Goal: Information Seeking & Learning: Learn about a topic

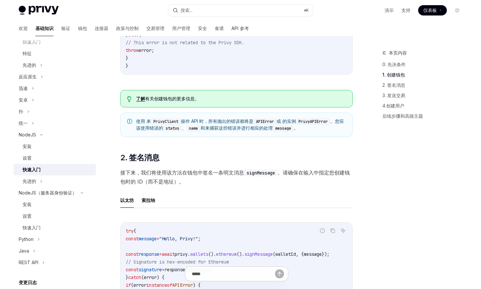
scroll to position [324, 0]
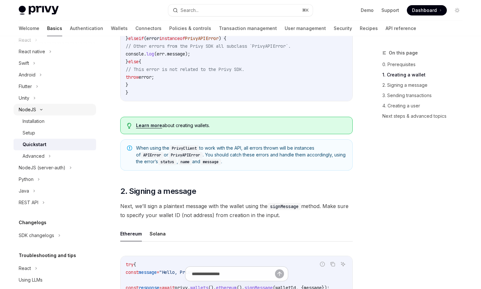
scroll to position [97, 0]
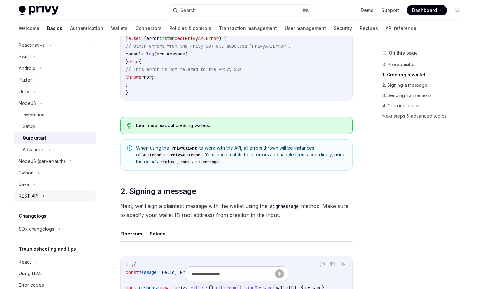
click at [39, 197] on div "REST API" at bounding box center [55, 196] width 83 height 12
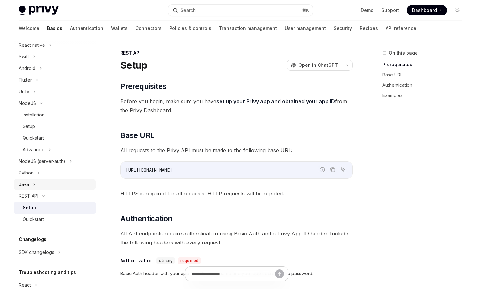
click at [35, 181] on icon at bounding box center [34, 185] width 3 height 8
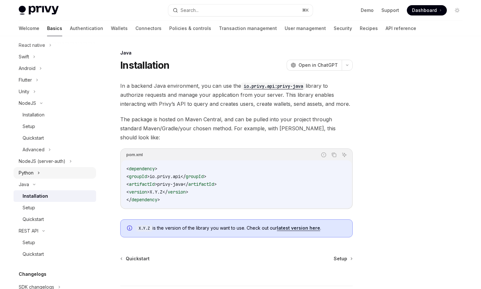
click at [37, 173] on div "Python" at bounding box center [55, 173] width 83 height 12
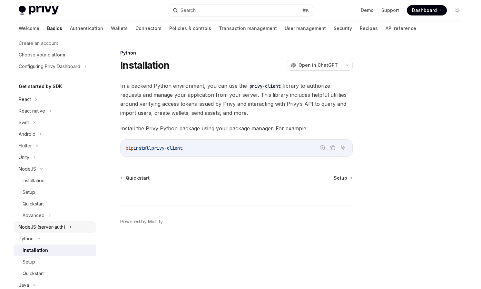
scroll to position [17, 0]
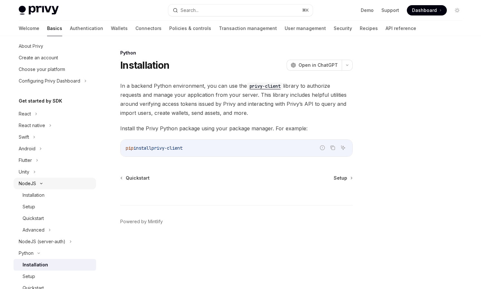
click at [30, 184] on div "NodeJS" at bounding box center [27, 184] width 17 height 8
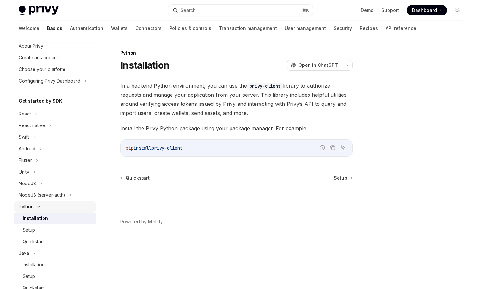
click at [53, 207] on div "Python" at bounding box center [55, 207] width 83 height 12
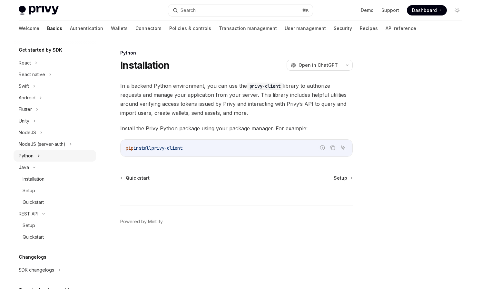
scroll to position [124, 0]
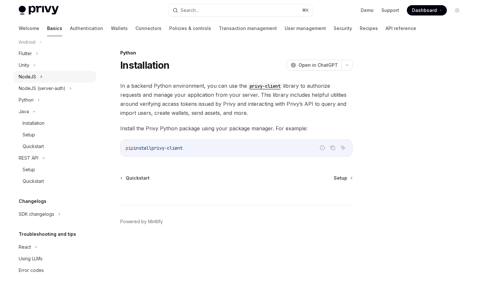
click at [39, 75] on div "NodeJS" at bounding box center [55, 77] width 83 height 12
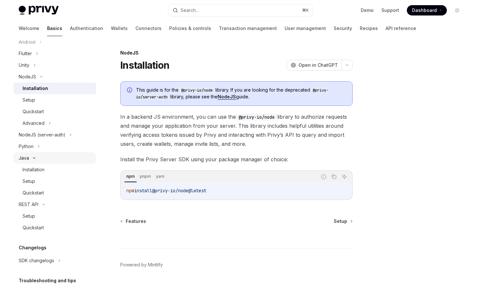
click at [32, 157] on icon at bounding box center [34, 158] width 8 height 3
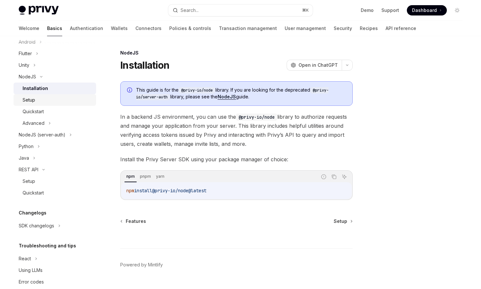
click at [42, 101] on div "Setup" at bounding box center [58, 100] width 70 height 8
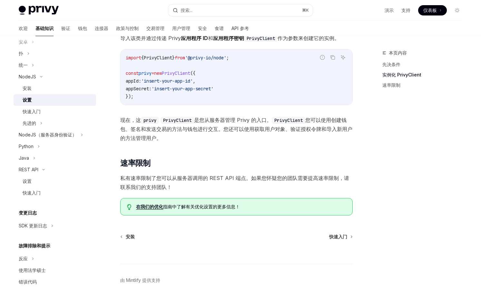
scroll to position [203, 0]
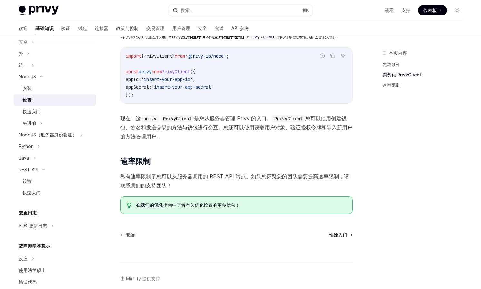
click at [340, 234] on font "快速入门" at bounding box center [338, 234] width 18 height 5
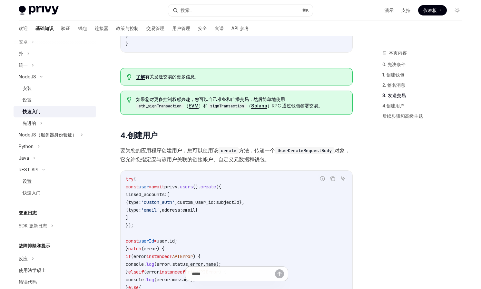
scroll to position [1014, 0]
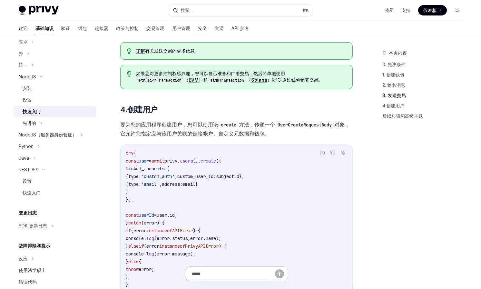
click at [198, 30] on font "安全" at bounding box center [202, 27] width 9 height 5
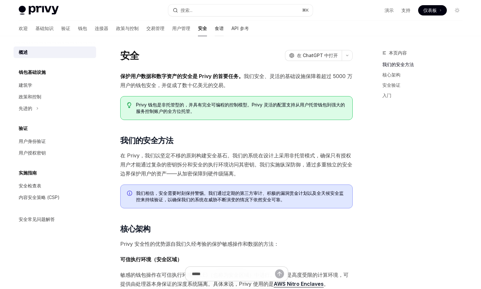
click at [215, 30] on font "食谱" at bounding box center [219, 27] width 9 height 5
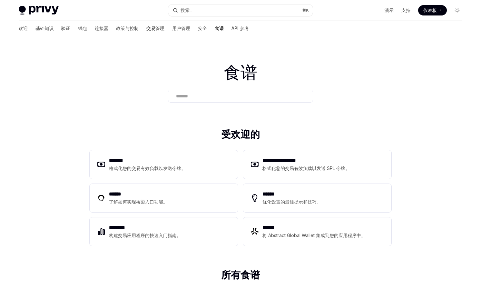
click at [146, 31] on font "交易管理" at bounding box center [155, 27] width 18 height 5
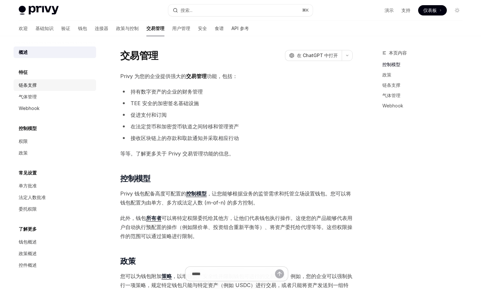
click at [41, 84] on div "链条支撑" at bounding box center [56, 85] width 74 height 8
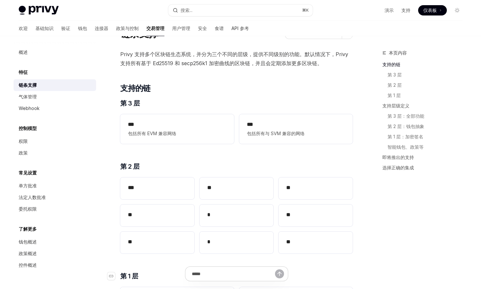
scroll to position [29, 0]
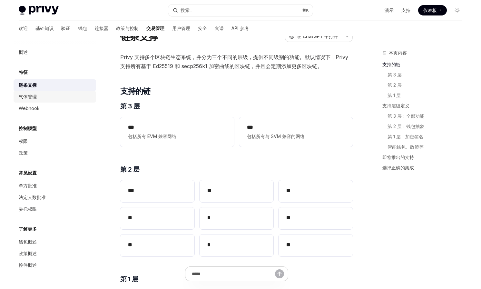
click at [38, 94] on div "气体管理" at bounding box center [56, 97] width 74 height 8
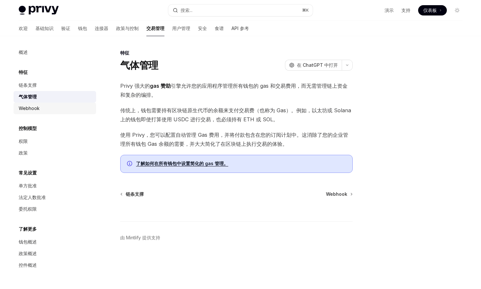
click at [40, 112] on link "Webhook" at bounding box center [55, 109] width 83 height 12
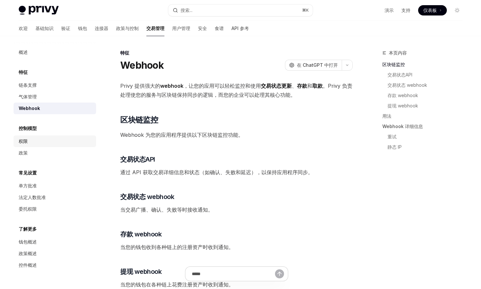
click at [38, 146] on link "权限" at bounding box center [55, 141] width 83 height 12
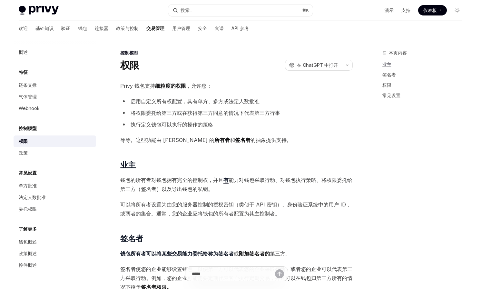
click at [38, 160] on div "概述 特征 链条支撑 气体管理 Webhook 控制模型 权限 政策 常见设置 单方批准 法定人数批准 委托权限 了解更多 钱包概述 政策概述 控件概述" at bounding box center [55, 158] width 83 height 225
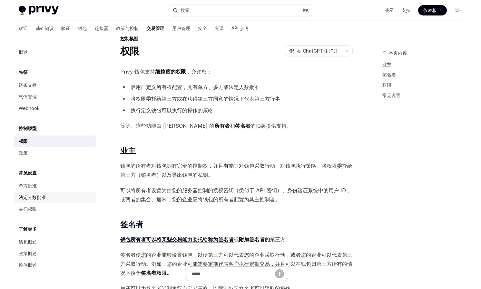
scroll to position [22, 0]
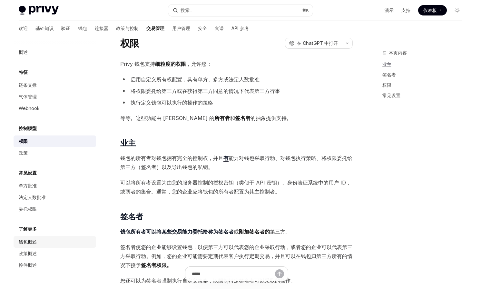
click at [39, 241] on div "钱包概述" at bounding box center [56, 242] width 74 height 8
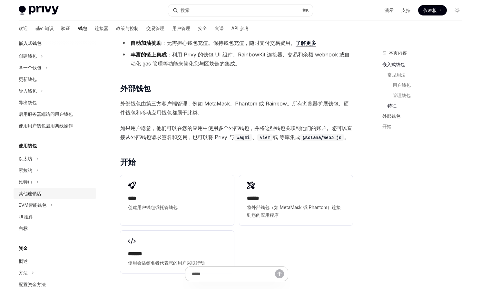
scroll to position [44, 0]
click at [28, 225] on div "白标" at bounding box center [56, 228] width 74 height 8
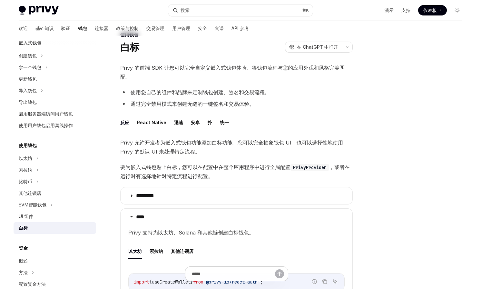
scroll to position [15, 0]
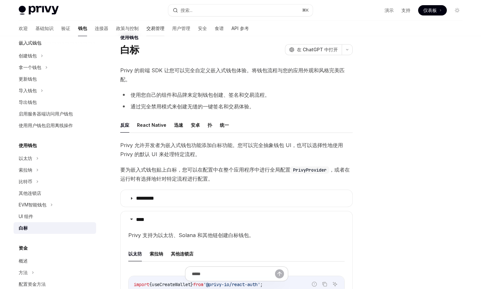
click at [146, 28] on font "交易管理" at bounding box center [155, 27] width 18 height 5
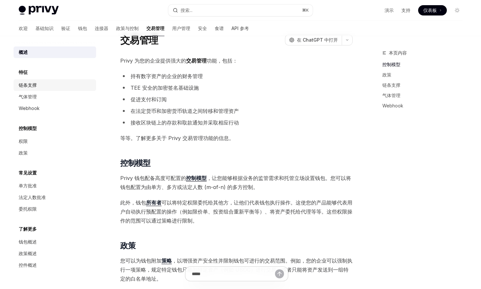
click at [43, 82] on div "链条支撑" at bounding box center [56, 85] width 74 height 8
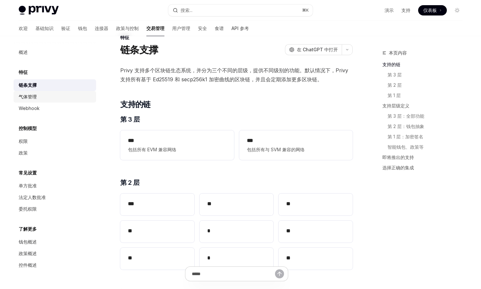
click at [36, 95] on font "气体管理" at bounding box center [28, 96] width 18 height 5
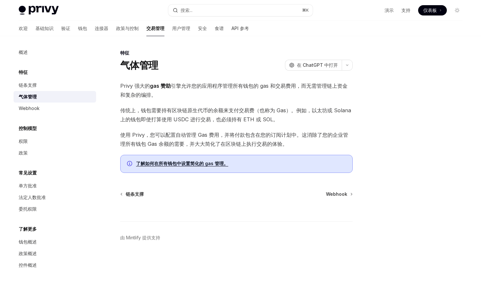
click at [179, 167] on div "了解如何在所有钱包中设置简化的 gas 管理。" at bounding box center [236, 164] width 233 height 18
click at [179, 163] on font "了解如何在所有钱包中设置简化的 gas 管理。" at bounding box center [182, 163] width 92 height 5
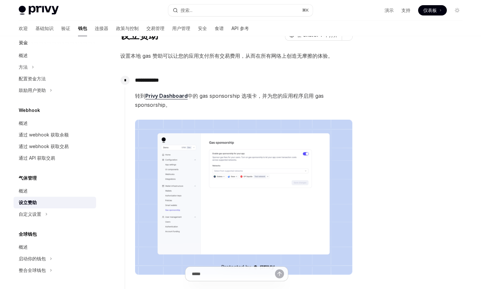
scroll to position [36, 0]
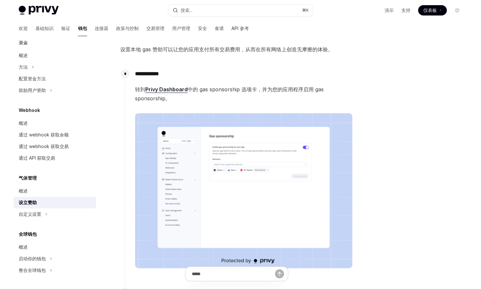
click at [249, 150] on img at bounding box center [243, 191] width 217 height 156
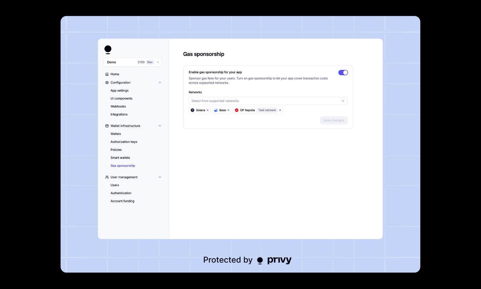
click at [249, 150] on img at bounding box center [241, 144] width 360 height 257
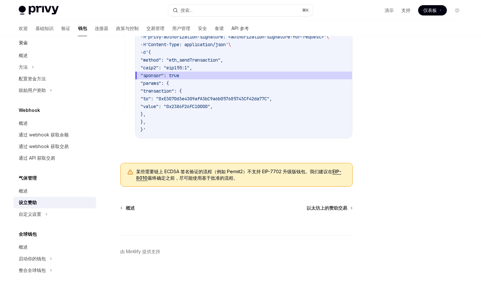
scroll to position [471, 0]
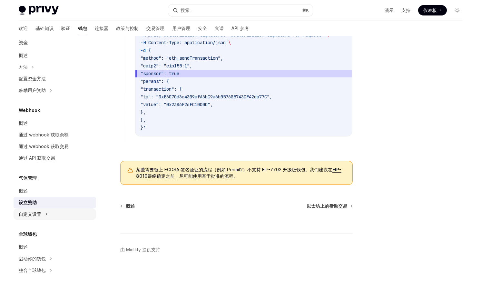
click at [45, 212] on icon at bounding box center [46, 214] width 3 height 8
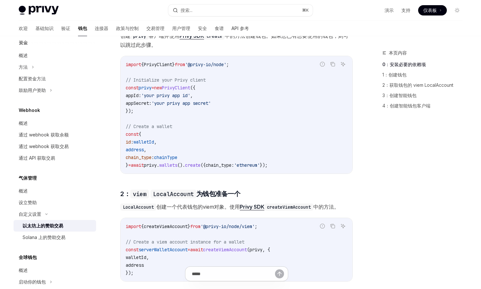
scroll to position [180, 0]
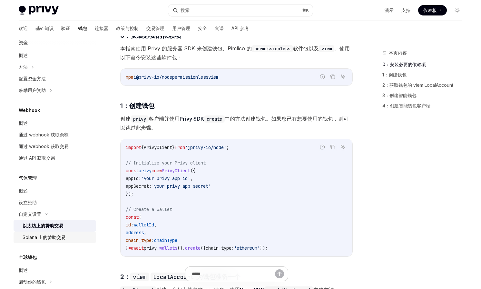
click at [59, 234] on div "Solana 上的赞助交易" at bounding box center [44, 238] width 43 height 8
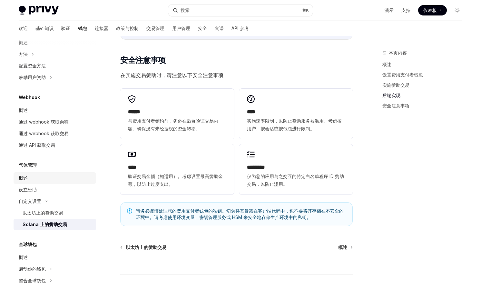
scroll to position [273, 0]
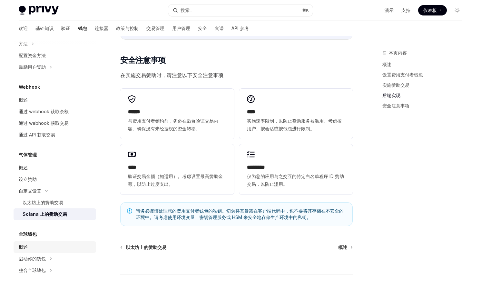
click at [20, 246] on font "概述" at bounding box center [23, 246] width 9 height 5
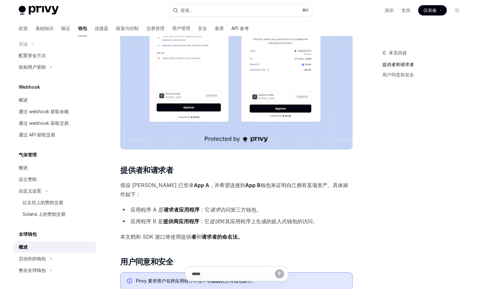
scroll to position [207, 0]
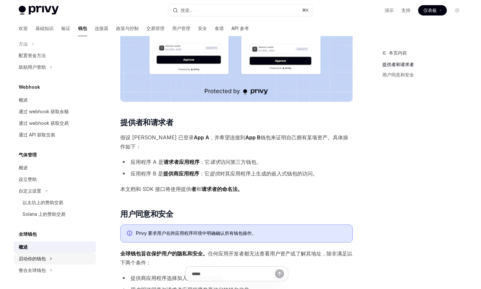
click at [46, 257] on div "启动你的钱包" at bounding box center [55, 259] width 83 height 12
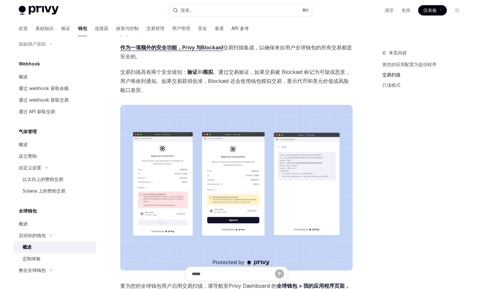
scroll to position [256, 0]
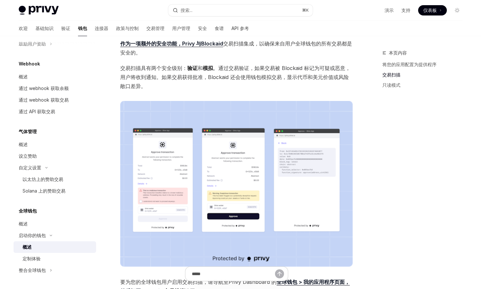
click at [229, 165] on img at bounding box center [236, 184] width 233 height 166
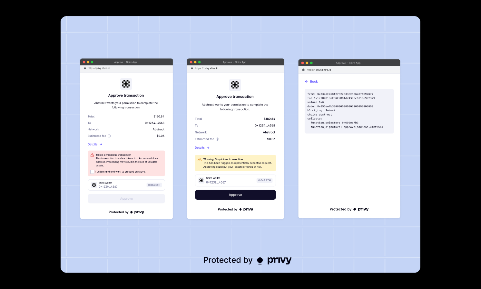
click at [67, 100] on img at bounding box center [241, 144] width 360 height 257
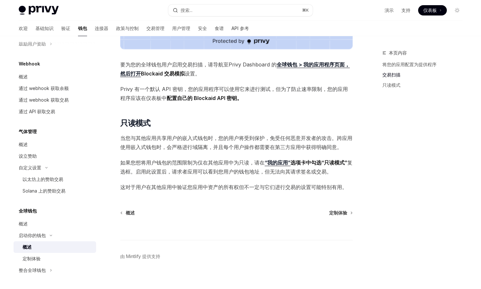
scroll to position [474, 0]
click at [35, 254] on link "定制体验" at bounding box center [55, 259] width 83 height 12
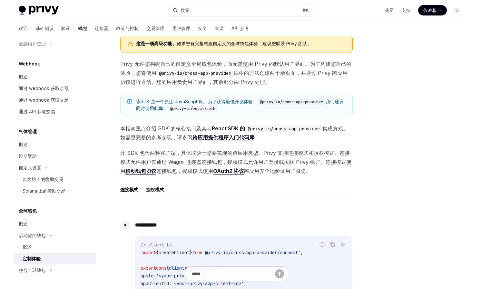
scroll to position [47, 0]
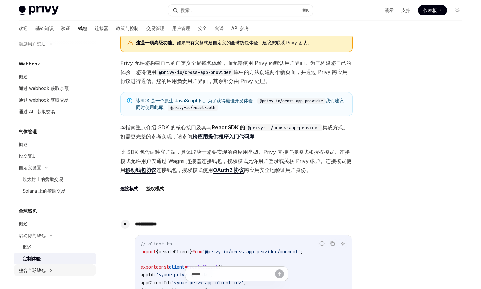
click at [40, 266] on div "整合全球钱包" at bounding box center [32, 270] width 27 height 8
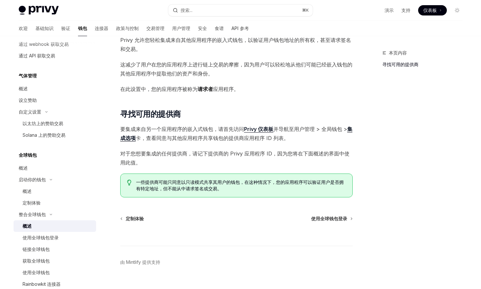
scroll to position [46, 0]
click at [68, 236] on div "使用全球钱包登录" at bounding box center [58, 238] width 70 height 8
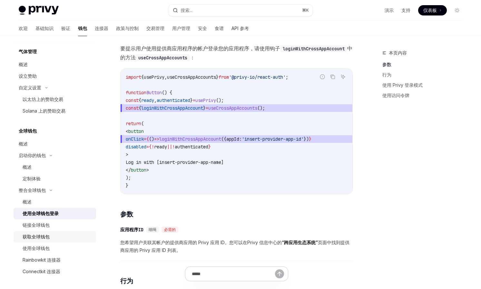
scroll to position [377, 0]
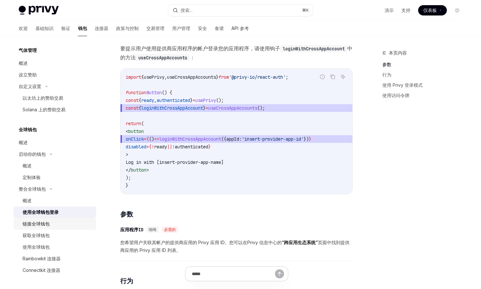
click at [55, 227] on div "链接全球钱包" at bounding box center [58, 224] width 70 height 8
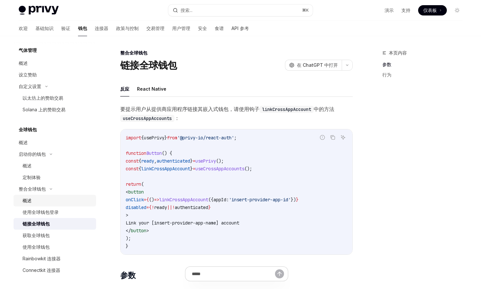
click at [45, 201] on div "概述" at bounding box center [58, 201] width 70 height 8
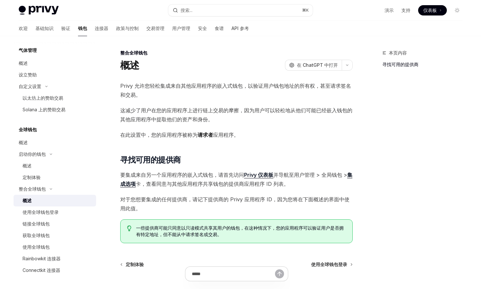
click at [433, 7] on span "仪表板" at bounding box center [431, 10] width 14 height 6
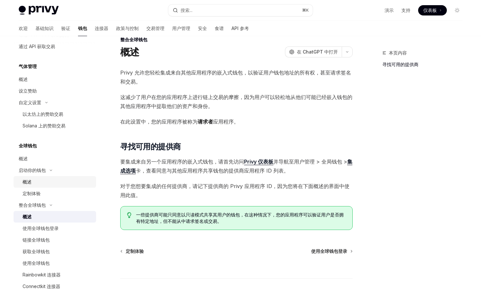
scroll to position [377, 0]
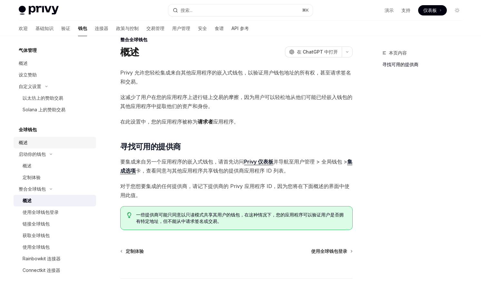
click at [21, 143] on font "概述" at bounding box center [23, 142] width 9 height 5
type textarea "*"
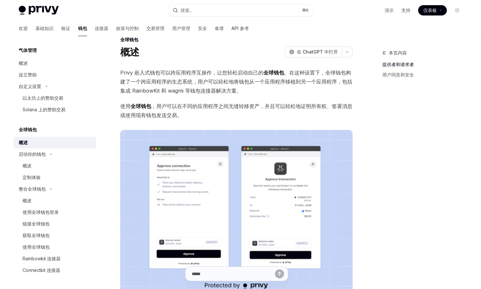
click at [349, 52] on icon "button" at bounding box center [348, 52] width 8 height 3
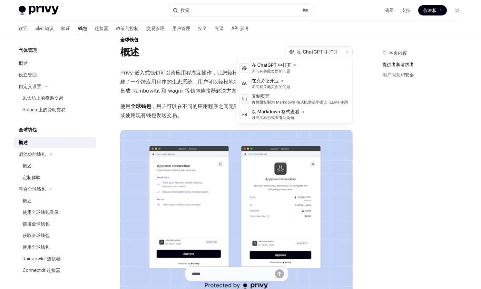
click at [291, 39] on div "全球钱包" at bounding box center [236, 39] width 233 height 6
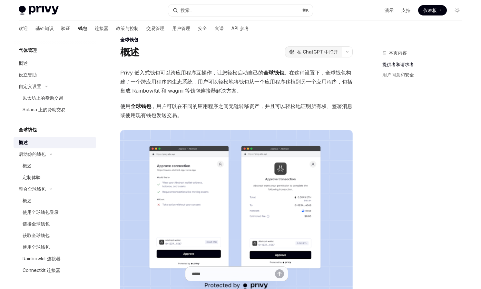
click at [312, 53] on font "在 ChatGPT 中打开" at bounding box center [317, 51] width 41 height 5
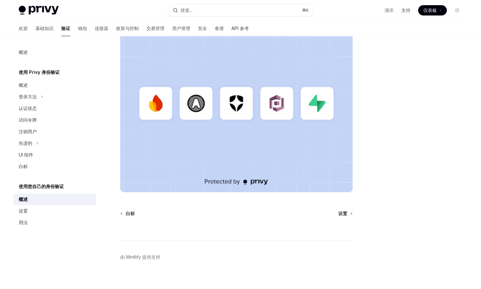
scroll to position [149, 0]
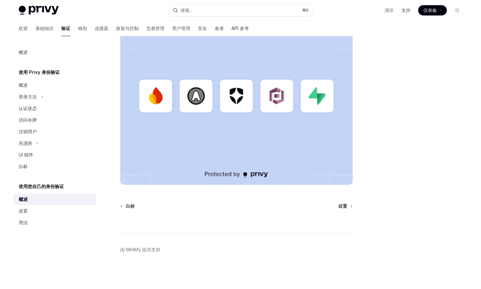
click at [39, 204] on link "概述" at bounding box center [55, 200] width 83 height 12
click at [30, 215] on link "设置" at bounding box center [55, 211] width 83 height 12
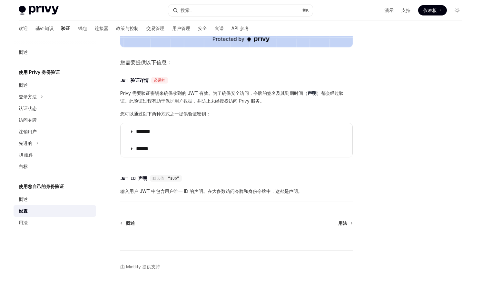
scroll to position [271, 0]
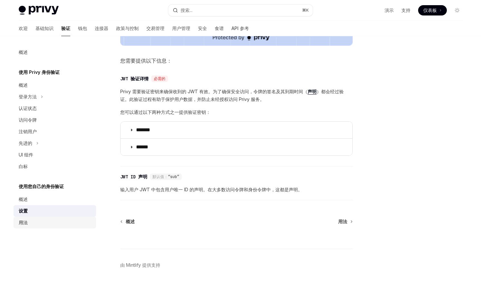
click at [37, 225] on div "用法" at bounding box center [56, 223] width 74 height 8
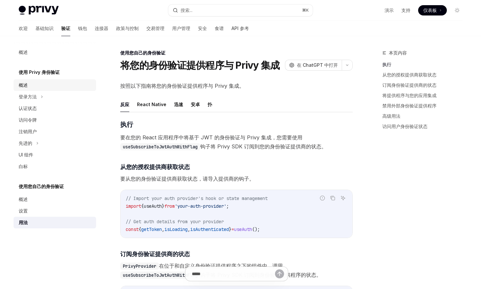
click at [28, 85] on div "概述" at bounding box center [56, 85] width 74 height 8
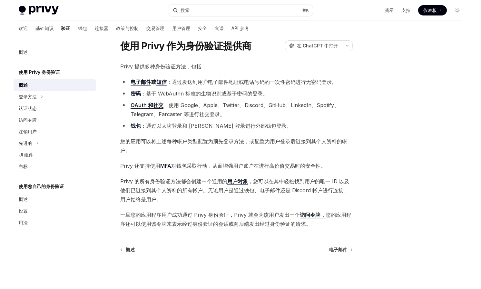
scroll to position [19, 0]
click at [34, 122] on font "访问令牌" at bounding box center [28, 119] width 18 height 5
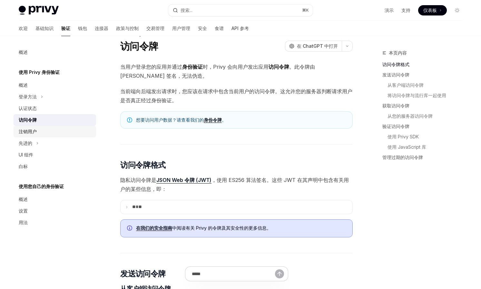
click at [33, 130] on font "注销用户" at bounding box center [28, 131] width 18 height 5
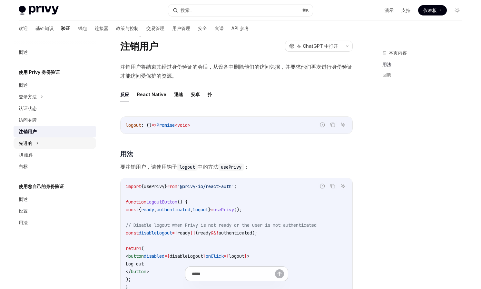
click at [33, 138] on div "先进的" at bounding box center [55, 143] width 83 height 12
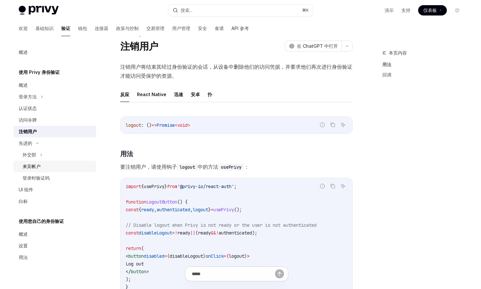
click at [31, 165] on font "来宾帐户" at bounding box center [32, 166] width 18 height 5
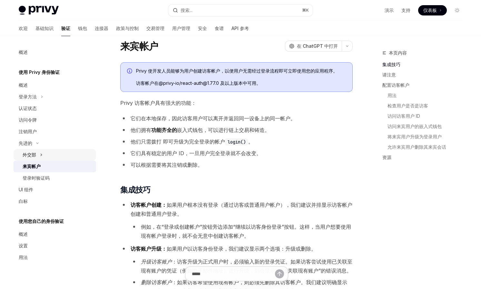
click at [38, 152] on div "外交部" at bounding box center [55, 155] width 83 height 12
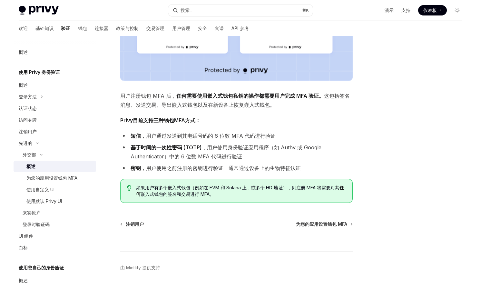
scroll to position [195, 0]
click at [62, 183] on link "为您的应用设置钱包 MFA" at bounding box center [55, 178] width 83 height 12
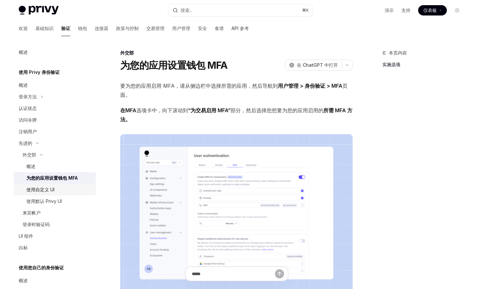
click at [56, 189] on div "使用自定义 UI" at bounding box center [59, 190] width 66 height 8
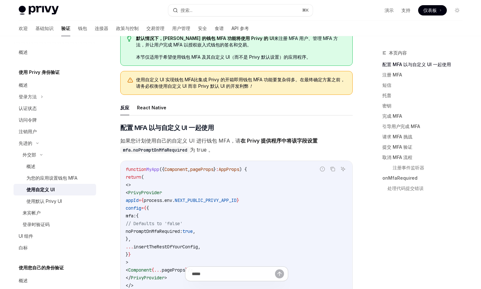
scroll to position [62, 0]
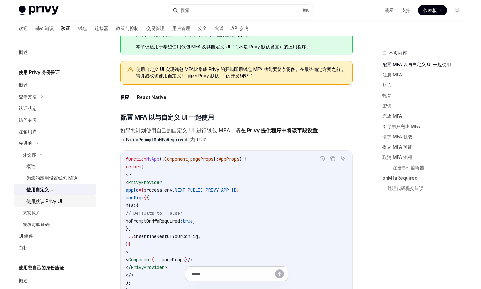
click at [55, 202] on font "使用默认 Privy UI" at bounding box center [43, 200] width 35 height 5
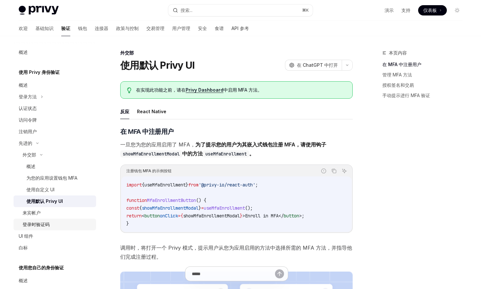
click at [42, 221] on div "登录时验证码" at bounding box center [36, 225] width 27 height 8
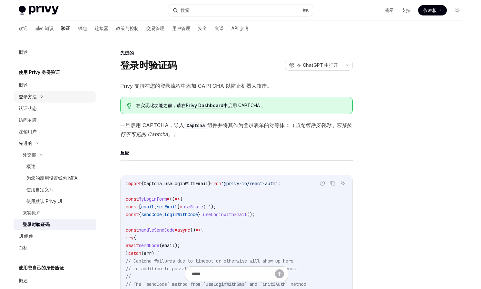
click at [44, 98] on div "登录方法" at bounding box center [55, 97] width 83 height 12
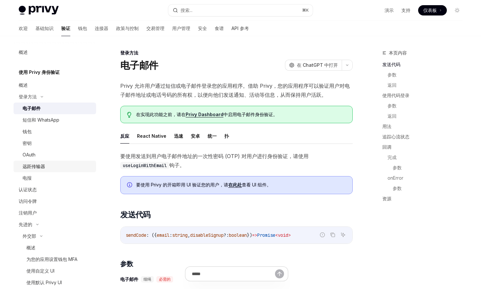
click at [43, 162] on link "远距传输器" at bounding box center [55, 167] width 83 height 12
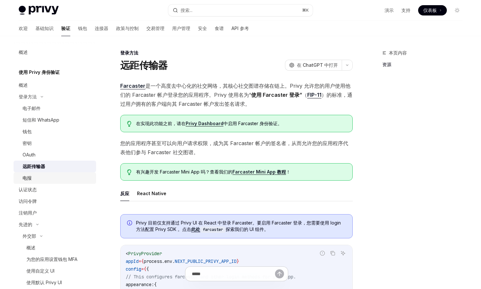
click at [36, 178] on div "电报" at bounding box center [58, 178] width 70 height 8
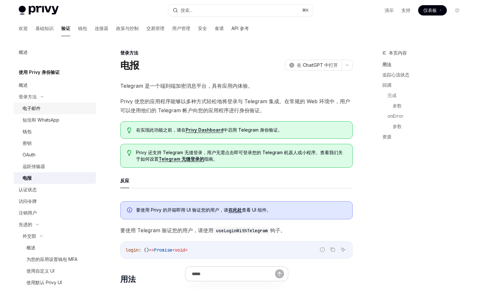
click at [42, 105] on div "电子邮件" at bounding box center [58, 109] width 70 height 8
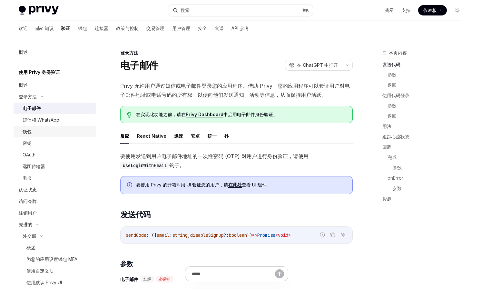
click at [41, 136] on link "钱包" at bounding box center [55, 132] width 83 height 12
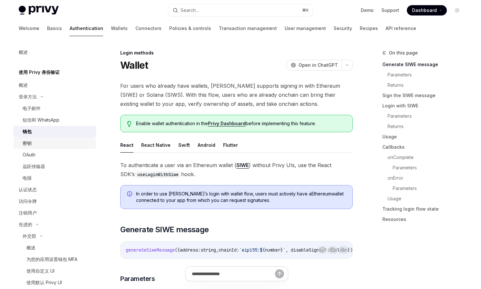
click at [35, 144] on div "密钥" at bounding box center [58, 143] width 70 height 8
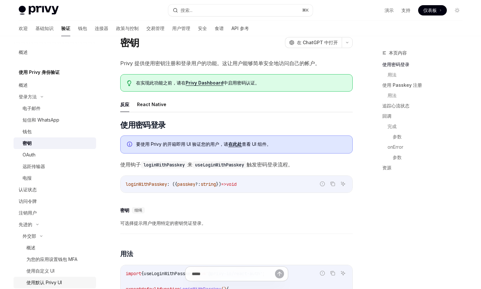
scroll to position [8, 0]
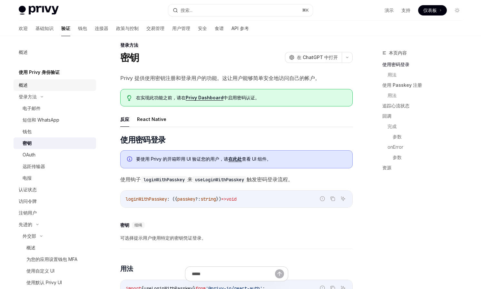
click at [39, 87] on div "概述" at bounding box center [56, 85] width 74 height 8
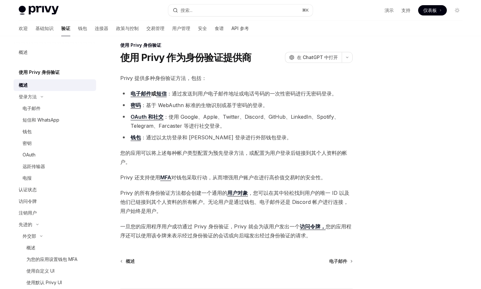
click at [38, 62] on div "概述 使用 Privy 身份验证 概述 登录方法 电子邮件 短信和 WhatsApp 钱包 密钥 OAuth 远距传输器 电报 认证状态 访问令牌 注销用户 …" at bounding box center [55, 218] width 83 height 345
click at [172, 30] on font "用户管理" at bounding box center [181, 27] width 18 height 5
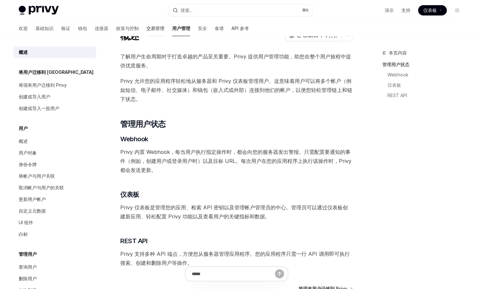
click at [146, 27] on font "交易管理" at bounding box center [155, 27] width 18 height 5
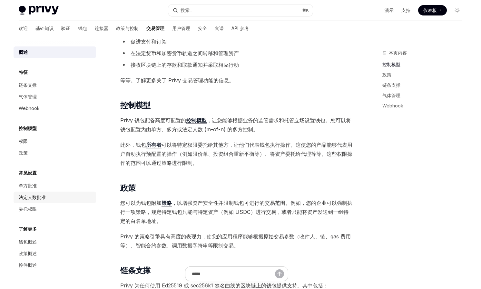
scroll to position [75, 0]
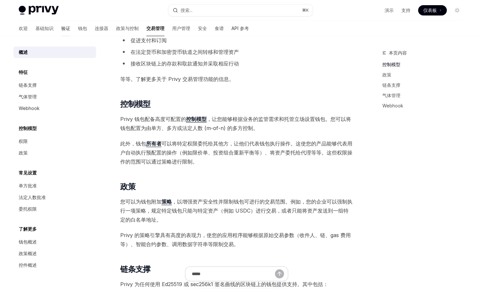
click at [61, 28] on font "验证" at bounding box center [65, 27] width 9 height 5
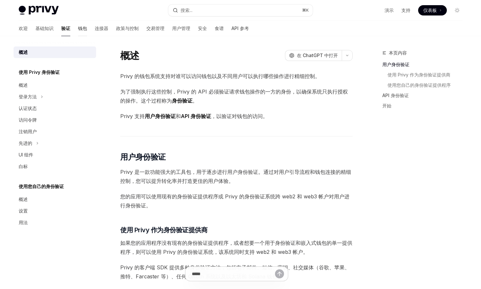
click at [78, 28] on font "钱包" at bounding box center [82, 27] width 9 height 5
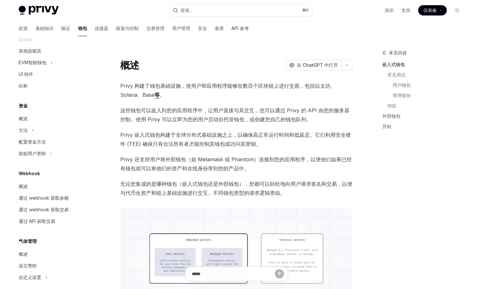
scroll to position [250, 0]
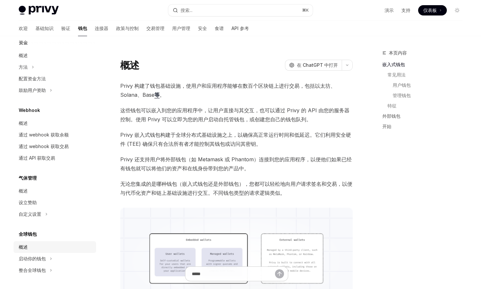
click at [35, 247] on div "概述" at bounding box center [56, 247] width 74 height 8
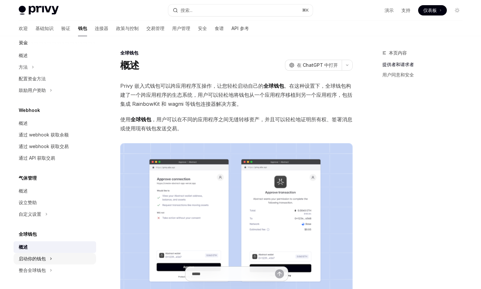
click at [37, 261] on font "启动你的钱包" at bounding box center [32, 258] width 27 height 5
type textarea "*"
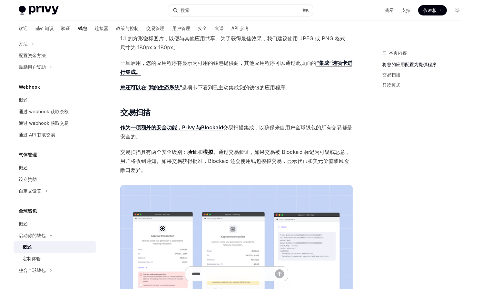
scroll to position [180, 0]
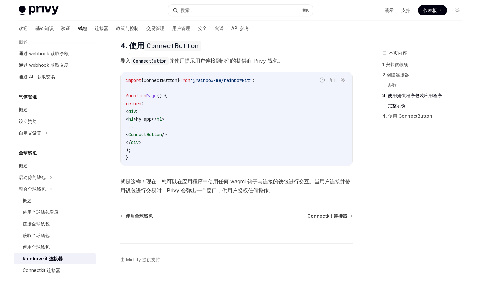
scroll to position [1536, 0]
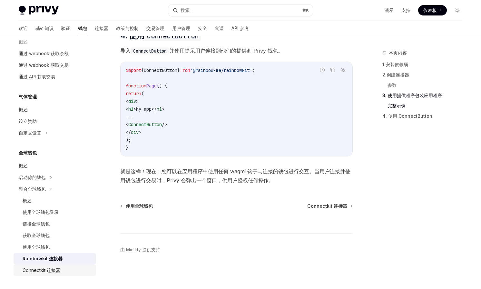
click at [33, 273] on div "Connectkit 连接器" at bounding box center [42, 270] width 38 height 8
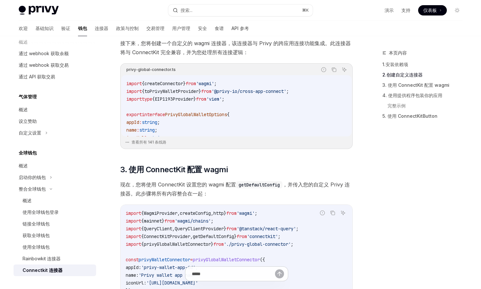
scroll to position [205, 0]
click at [154, 138] on button "查看所有 141 条线路" at bounding box center [236, 141] width 223 height 9
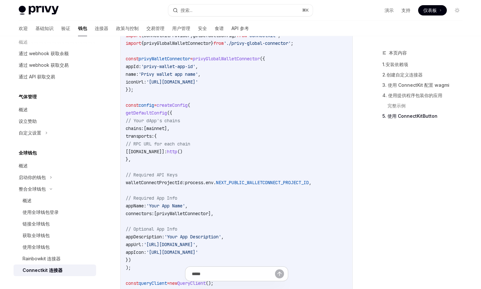
scroll to position [1452, 0]
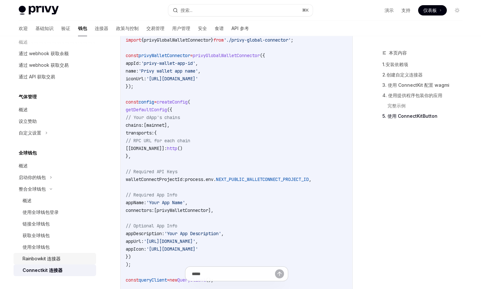
click at [53, 261] on font "Rainbowkit 连接器" at bounding box center [42, 258] width 38 height 5
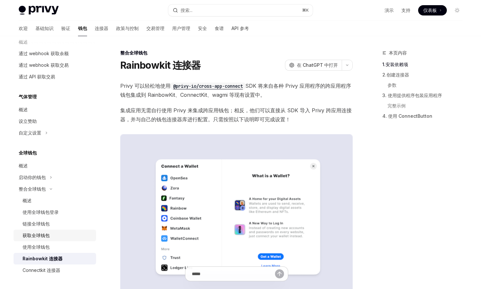
click at [45, 237] on font "获取全球钱包" at bounding box center [36, 235] width 27 height 5
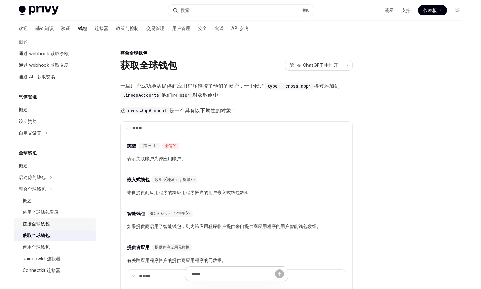
click at [37, 223] on font "链接全球钱包" at bounding box center [36, 223] width 27 height 5
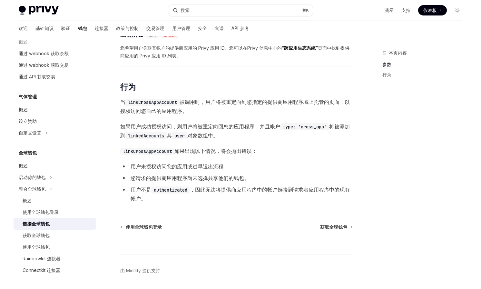
scroll to position [262, 0]
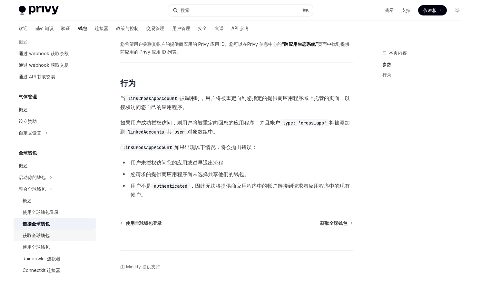
click at [44, 240] on link "获取全球钱包" at bounding box center [55, 236] width 83 height 12
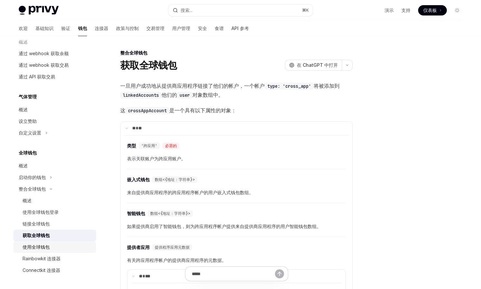
click at [40, 249] on font "使用全球钱包" at bounding box center [36, 246] width 27 height 5
type textarea "*"
